Goal: Find specific page/section: Find specific page/section

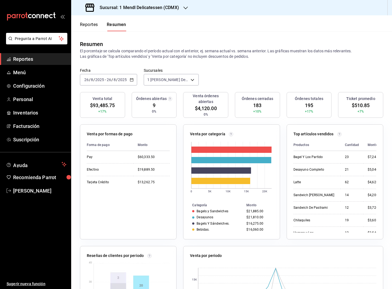
click at [87, 25] on button "Reportes" at bounding box center [89, 26] width 18 height 9
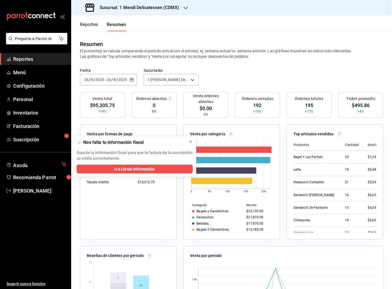
click at [88, 24] on button "Reportes" at bounding box center [89, 26] width 18 height 9
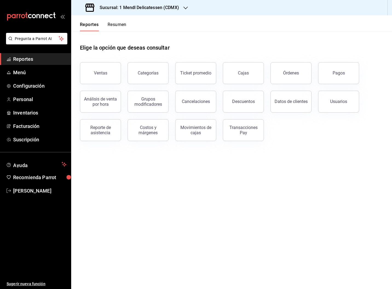
click at [250, 75] on button "Cajas" at bounding box center [243, 73] width 41 height 22
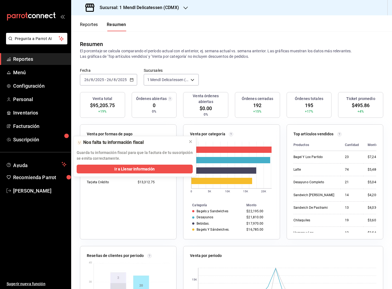
click at [93, 23] on button "Reportes" at bounding box center [89, 26] width 18 height 9
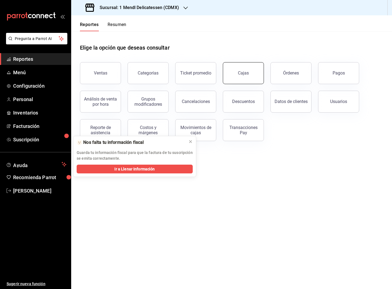
click at [237, 76] on button "Cajas" at bounding box center [243, 73] width 41 height 22
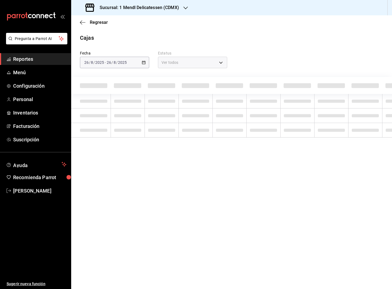
scroll to position [0, 0]
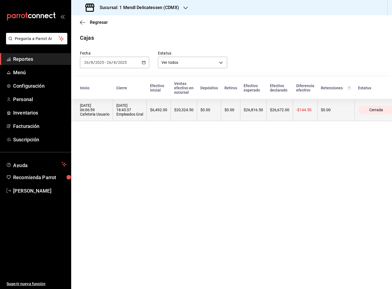
click at [212, 108] on th "$0.00" at bounding box center [209, 110] width 24 height 22
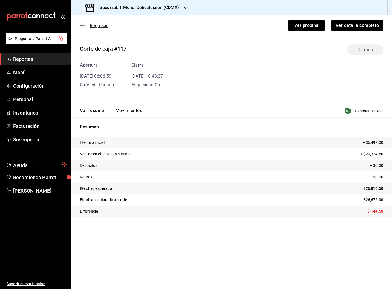
click at [94, 25] on span "Regresar" at bounding box center [99, 25] width 18 height 5
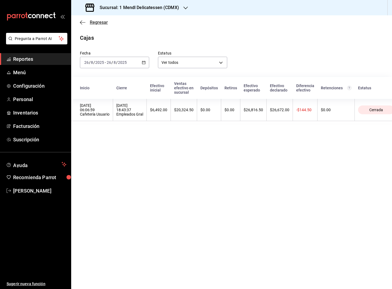
click at [100, 21] on span "Regresar" at bounding box center [99, 22] width 18 height 5
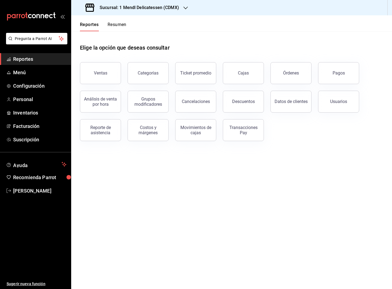
drag, startPoint x: 347, startPoint y: 75, endPoint x: 322, endPoint y: 68, distance: 25.9
click at [347, 75] on button "Pagos" at bounding box center [338, 73] width 41 height 22
